Goal: Navigation & Orientation: Find specific page/section

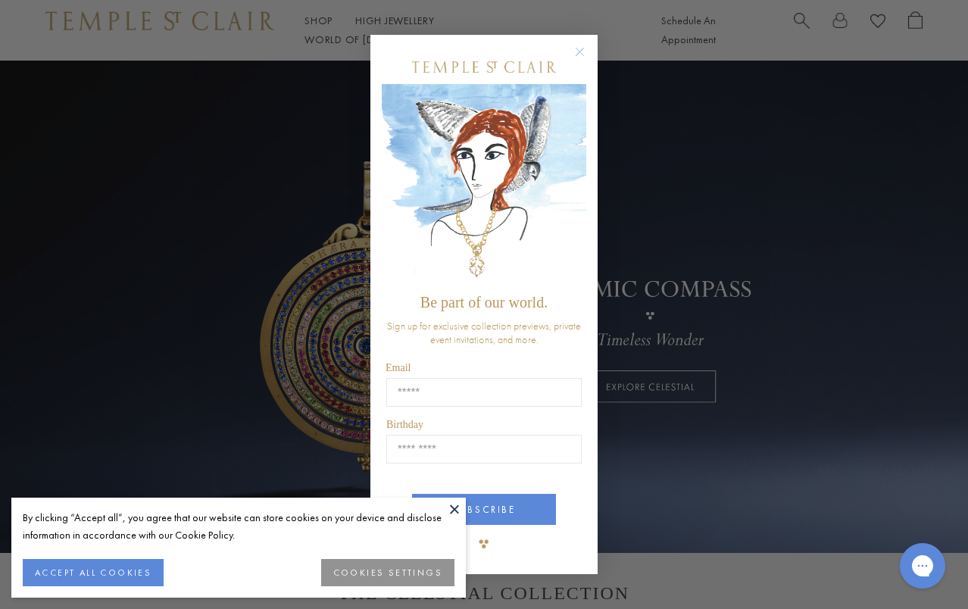
click at [583, 52] on circle "Close dialog" at bounding box center [580, 52] width 18 height 18
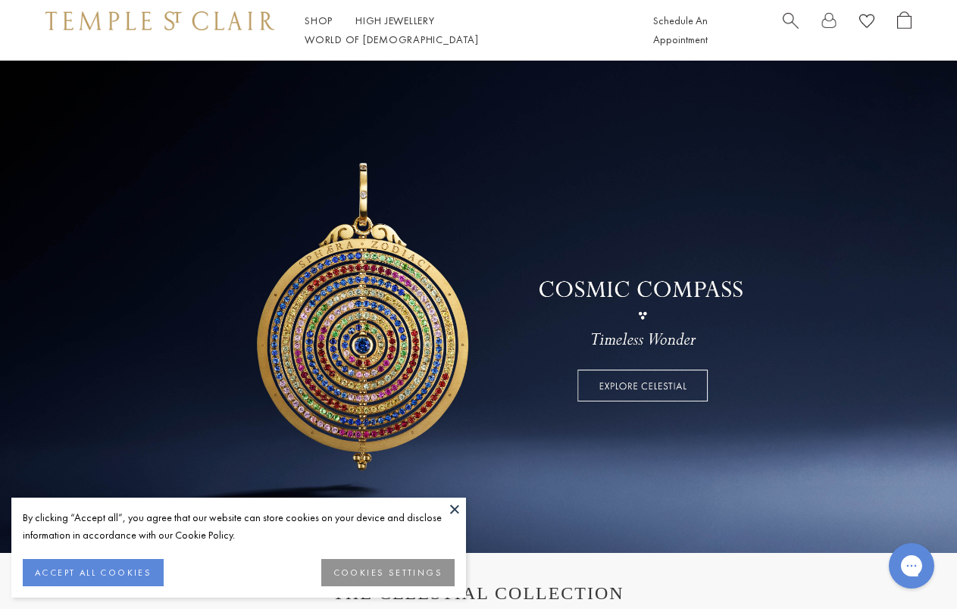
click at [99, 573] on button "ACCEPT ALL COOKIES" at bounding box center [93, 572] width 141 height 27
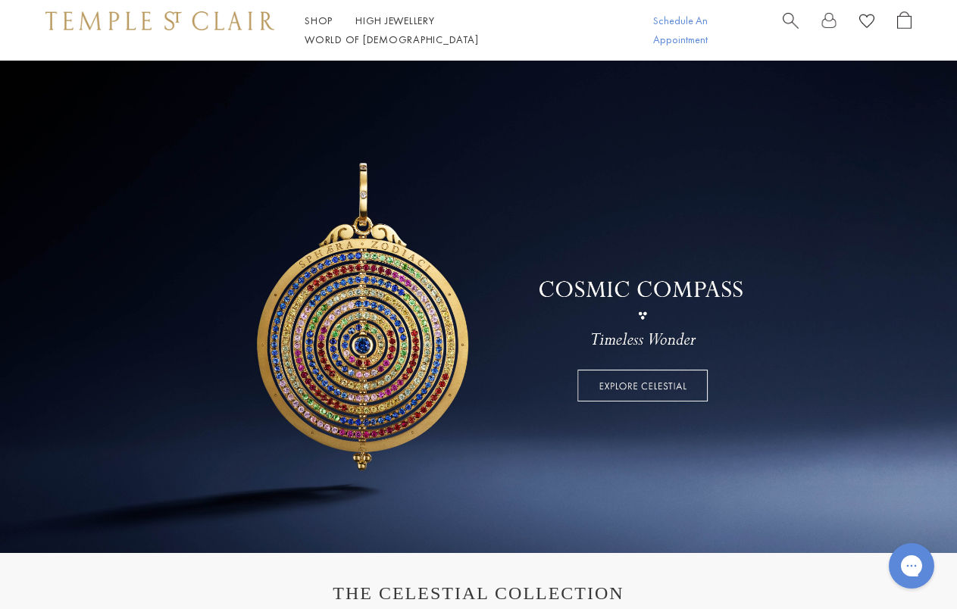
click at [708, 27] on link "Schedule An Appointment" at bounding box center [680, 30] width 55 height 33
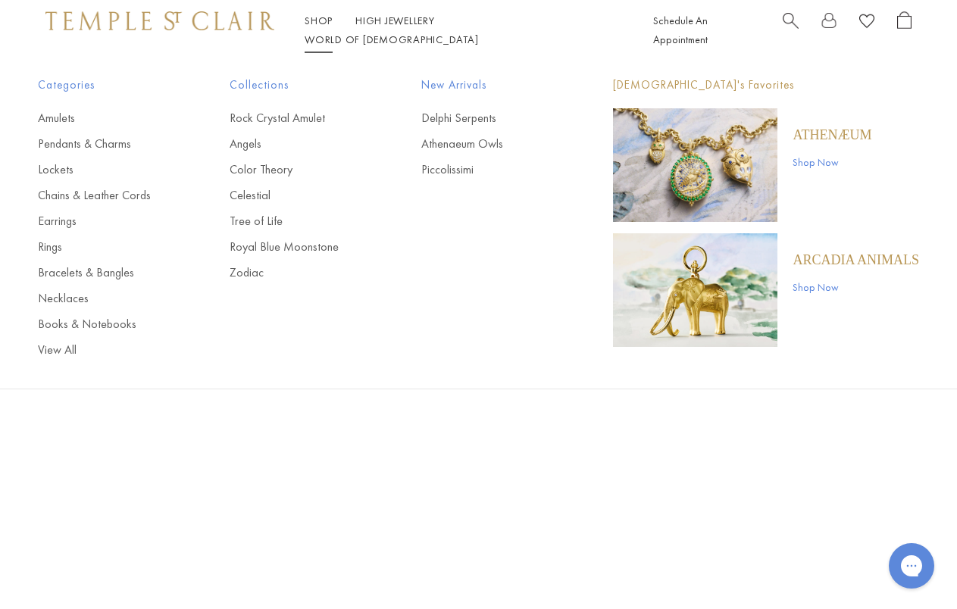
click at [330, 27] on link "Shop Shop" at bounding box center [319, 21] width 28 height 14
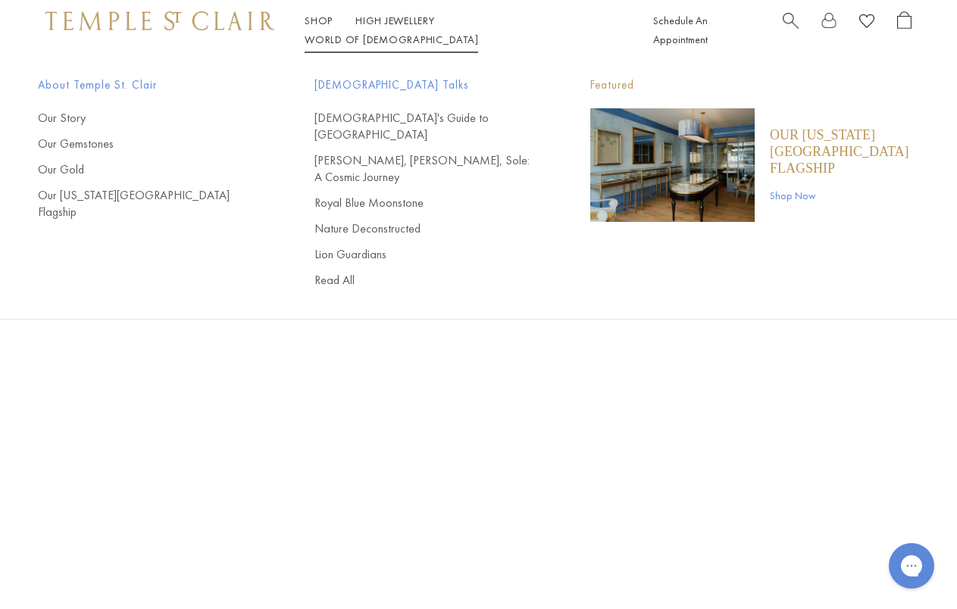
click at [895, 27] on div at bounding box center [847, 30] width 129 height 38
click at [900, 27] on span "Open Shopping Bag" at bounding box center [904, 19] width 14 height 17
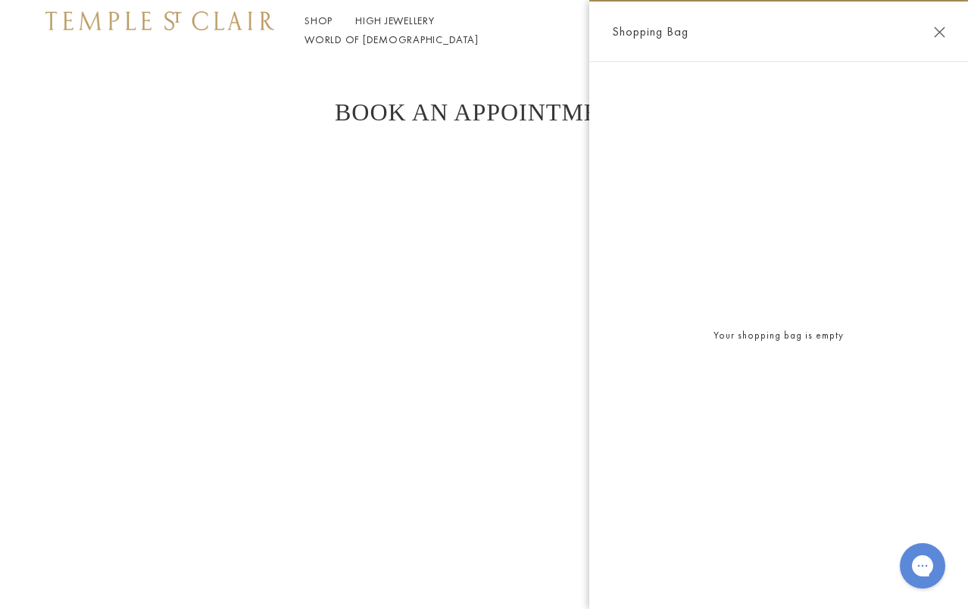
click at [938, 30] on button "Close Shopping Bag" at bounding box center [939, 32] width 11 height 11
